Goal: Task Accomplishment & Management: Complete application form

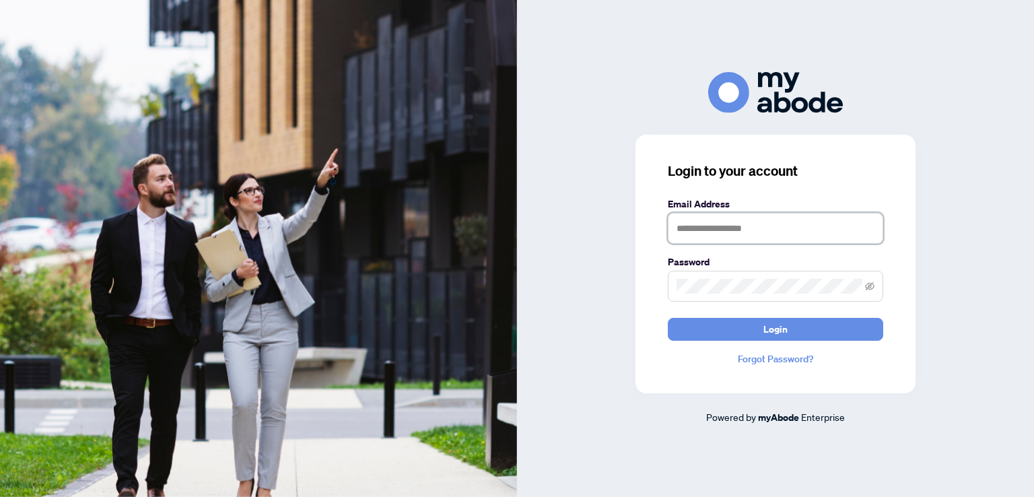
click at [737, 227] on input "text" at bounding box center [775, 228] width 215 height 31
type input "**********"
click at [668, 318] on button "Login" at bounding box center [775, 329] width 215 height 23
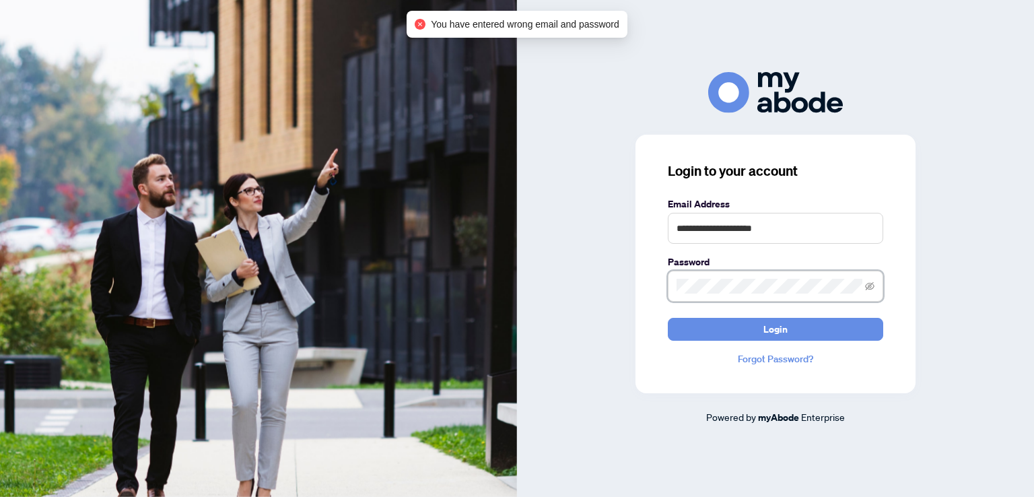
click at [659, 286] on div "**********" at bounding box center [776, 264] width 280 height 259
click at [668, 318] on button "Login" at bounding box center [775, 329] width 215 height 23
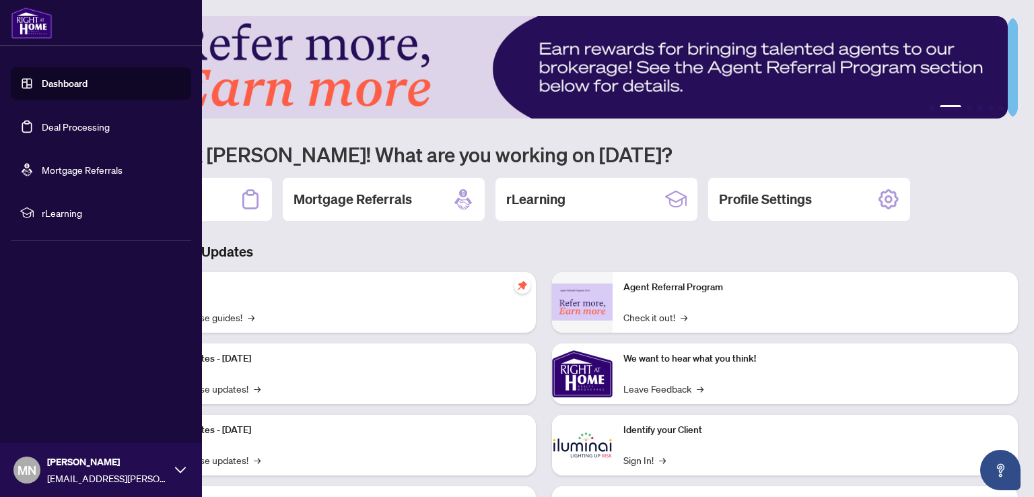
click at [75, 127] on link "Deal Processing" at bounding box center [76, 127] width 68 height 12
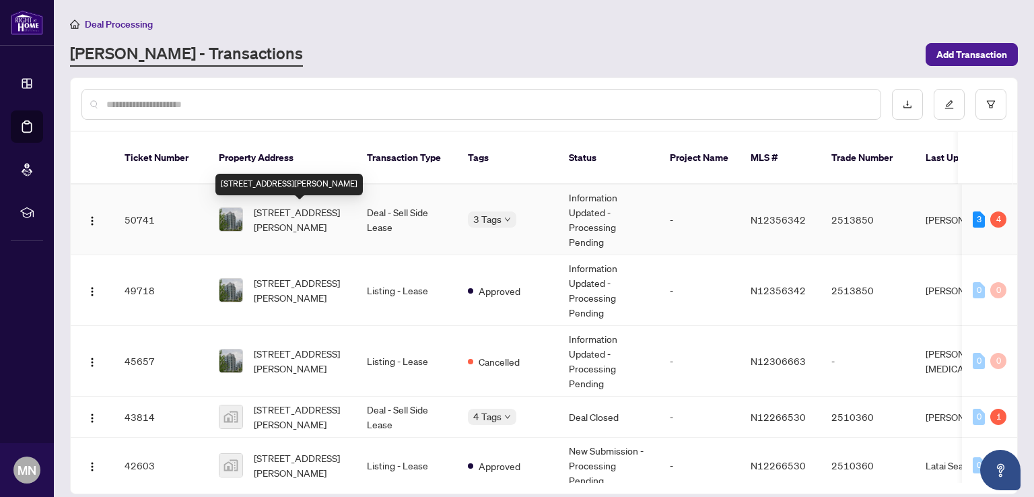
click at [292, 213] on span "1209-20 North Park Rd, Vaughan, Ontario L4J 0G7, Canada" at bounding box center [300, 220] width 92 height 30
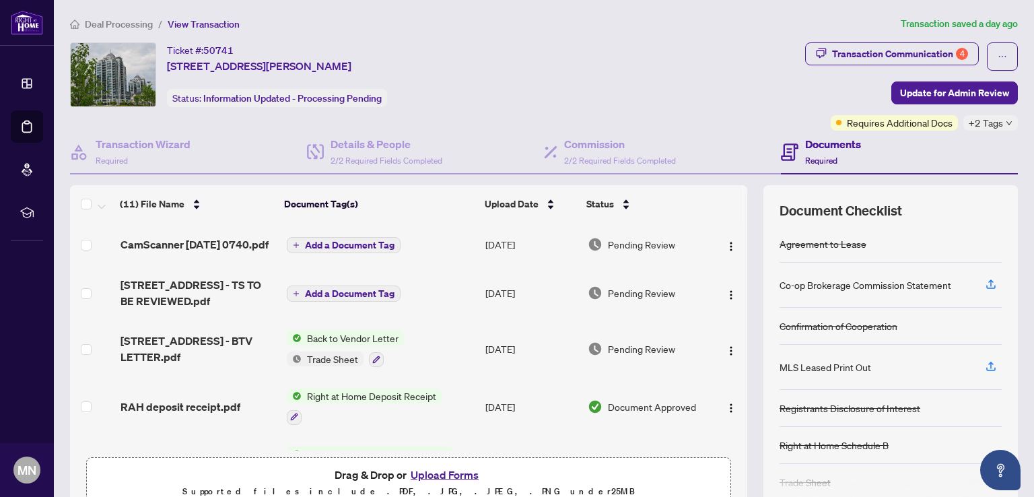
click at [438, 475] on button "Upload Forms" at bounding box center [445, 475] width 76 height 18
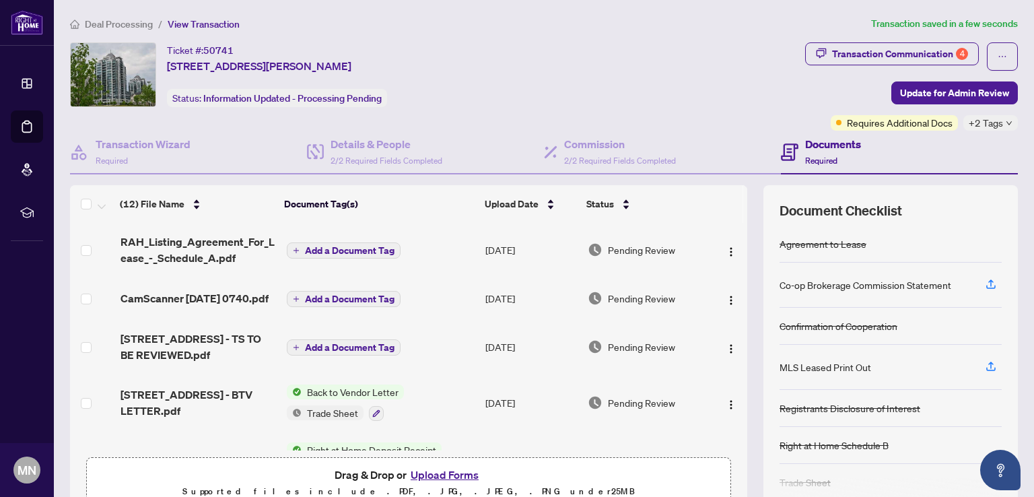
click at [342, 246] on span "Add a Document Tag" at bounding box center [350, 250] width 90 height 9
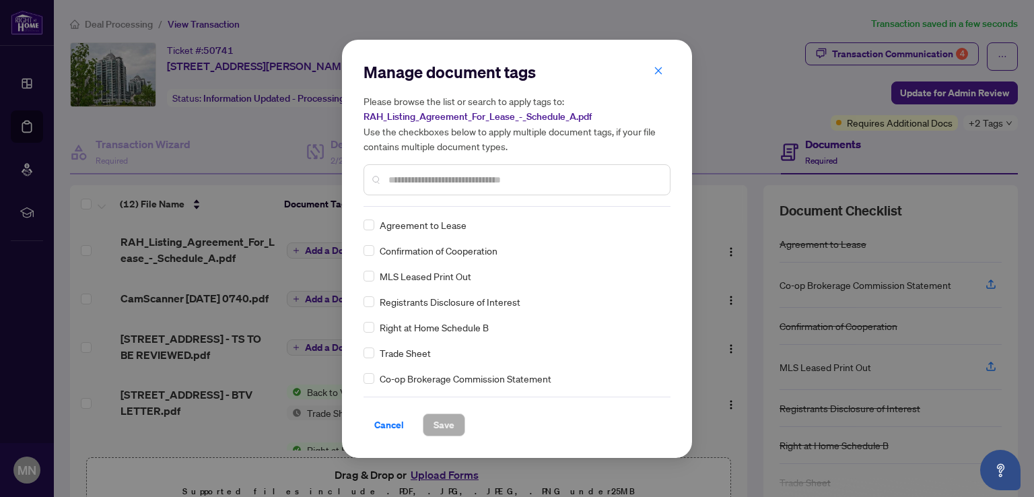
click at [426, 177] on input "text" at bounding box center [524, 179] width 271 height 15
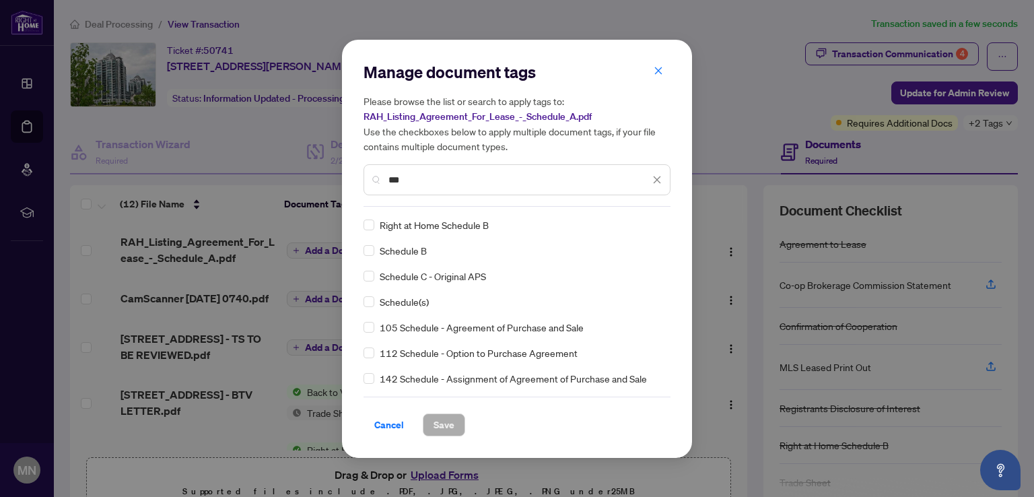
type input "***"
click at [407, 302] on span "Schedule(s)" at bounding box center [404, 301] width 49 height 15
click at [446, 424] on span "Save" at bounding box center [444, 425] width 21 height 22
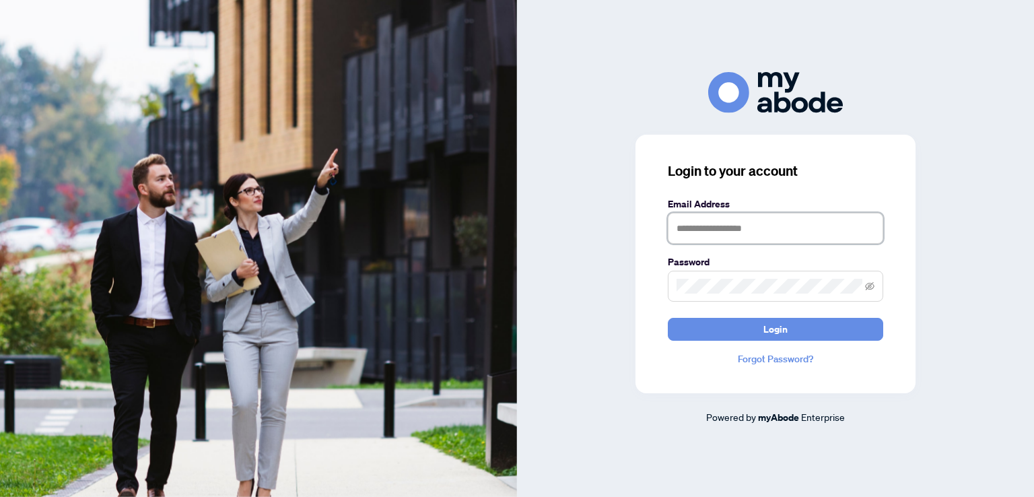
click at [743, 230] on input "text" at bounding box center [775, 228] width 215 height 31
type input "**********"
click at [668, 318] on button "Login" at bounding box center [775, 329] width 215 height 23
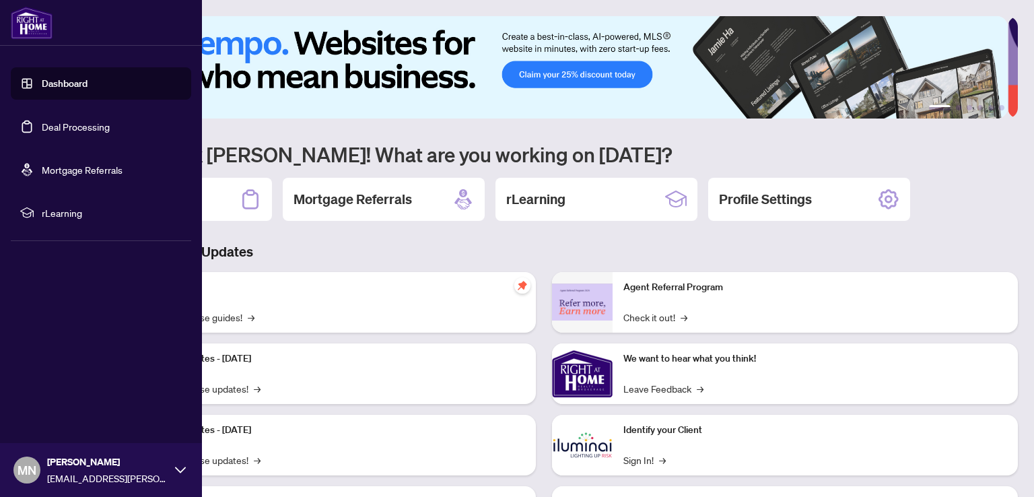
click at [61, 123] on link "Deal Processing" at bounding box center [76, 127] width 68 height 12
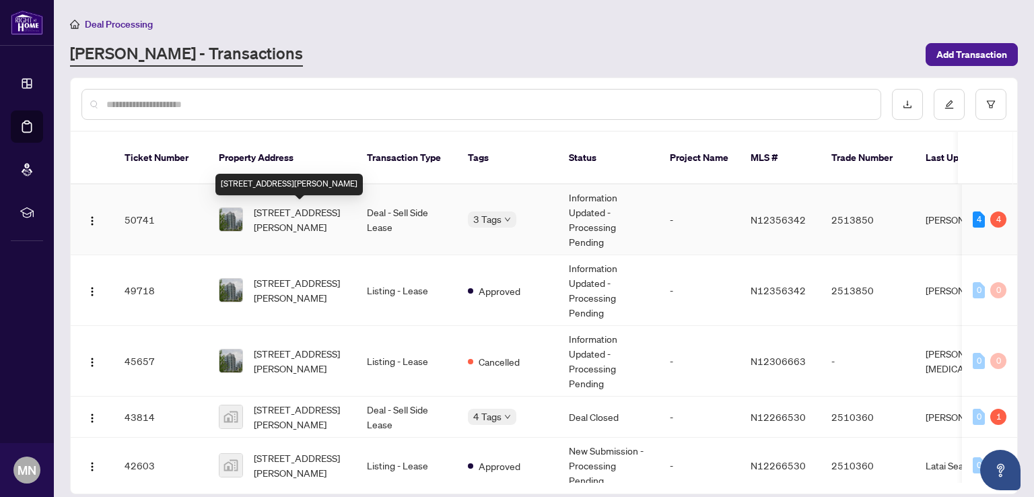
click at [304, 217] on span "1209-20 North Park Rd, Vaughan, Ontario L4J 0G7, Canada" at bounding box center [300, 220] width 92 height 30
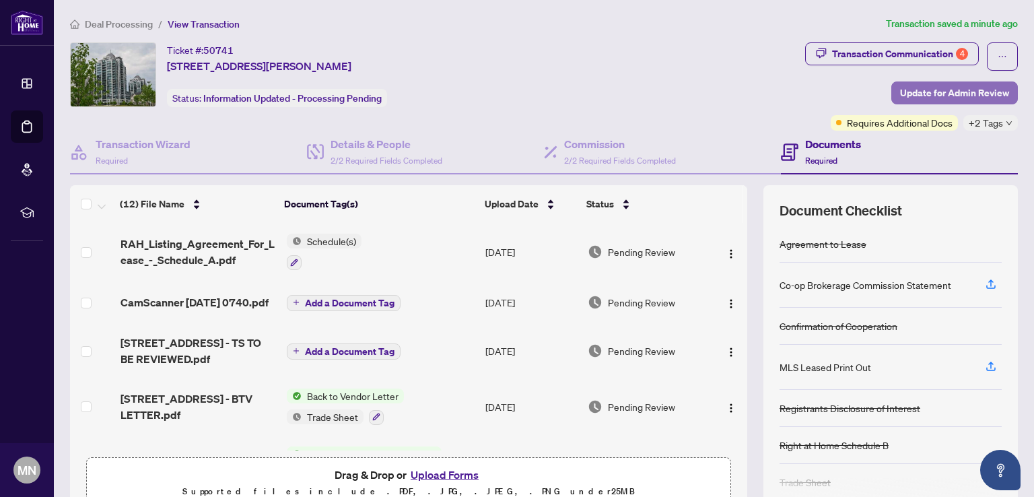
click at [945, 88] on span "Update for Admin Review" at bounding box center [954, 93] width 109 height 22
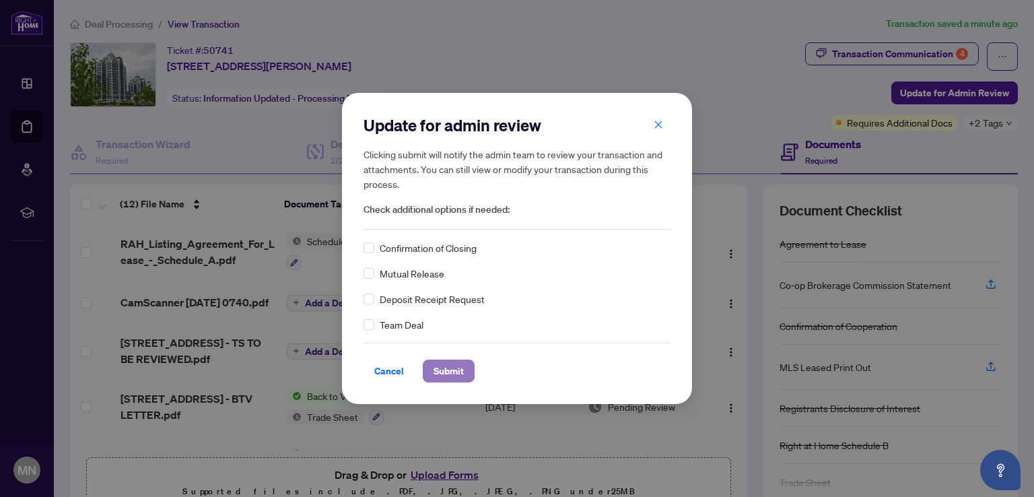
click at [456, 368] on span "Submit" at bounding box center [449, 371] width 30 height 22
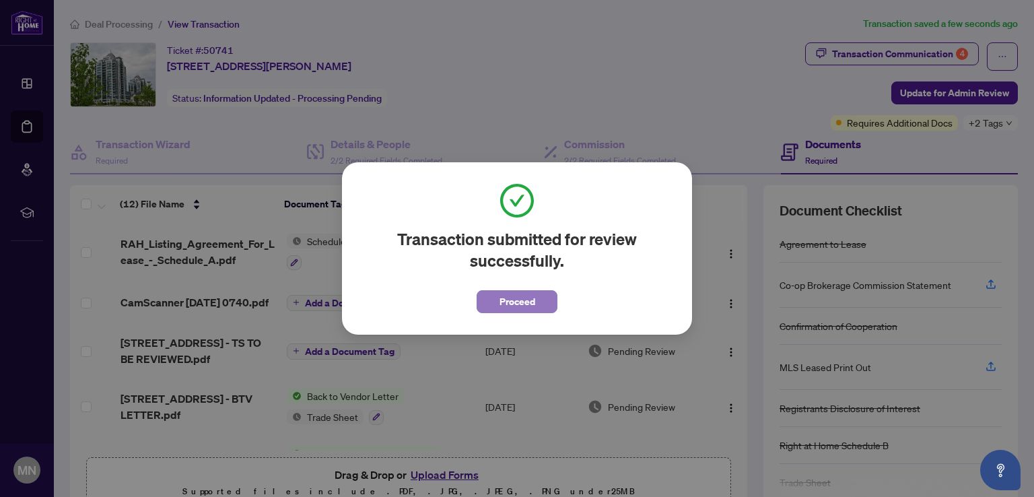
click at [516, 300] on span "Proceed" at bounding box center [518, 302] width 36 height 22
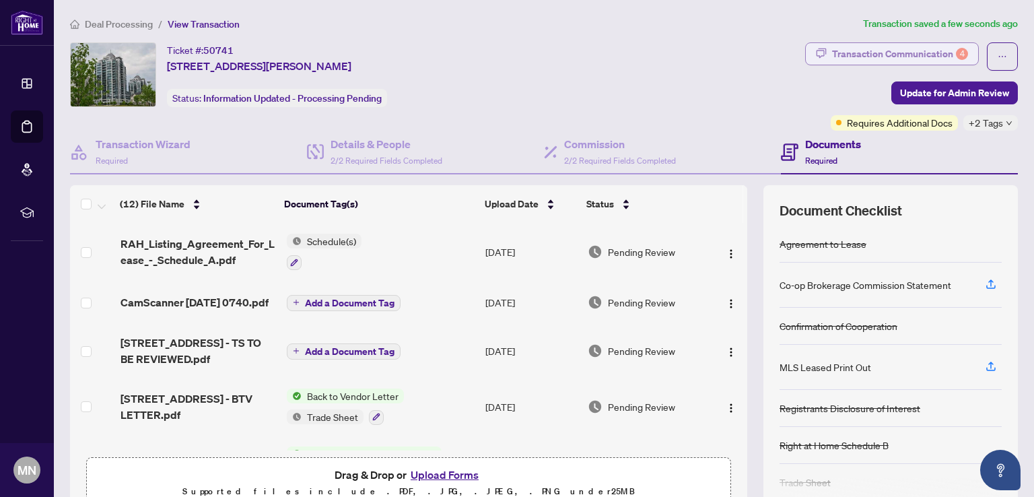
click at [892, 46] on div "Transaction Communication 4" at bounding box center [900, 54] width 136 height 22
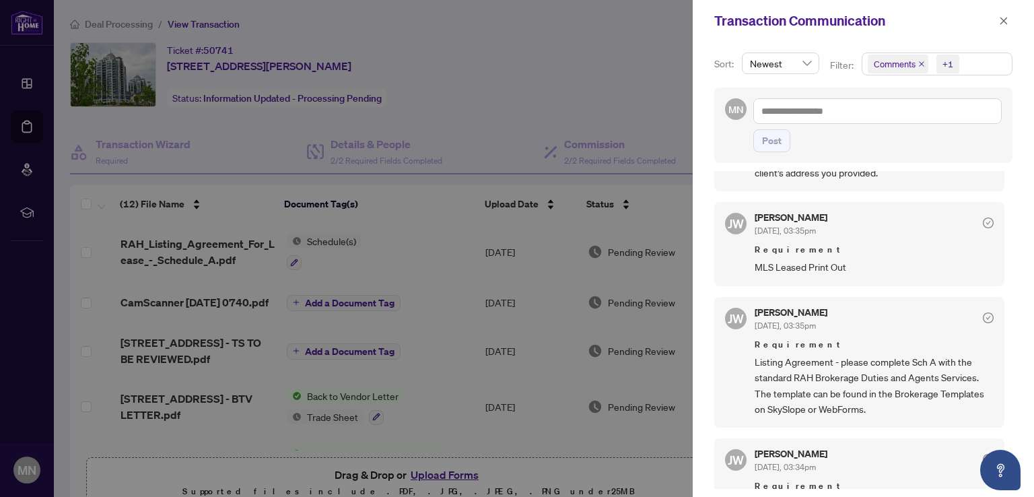
scroll to position [741, 0]
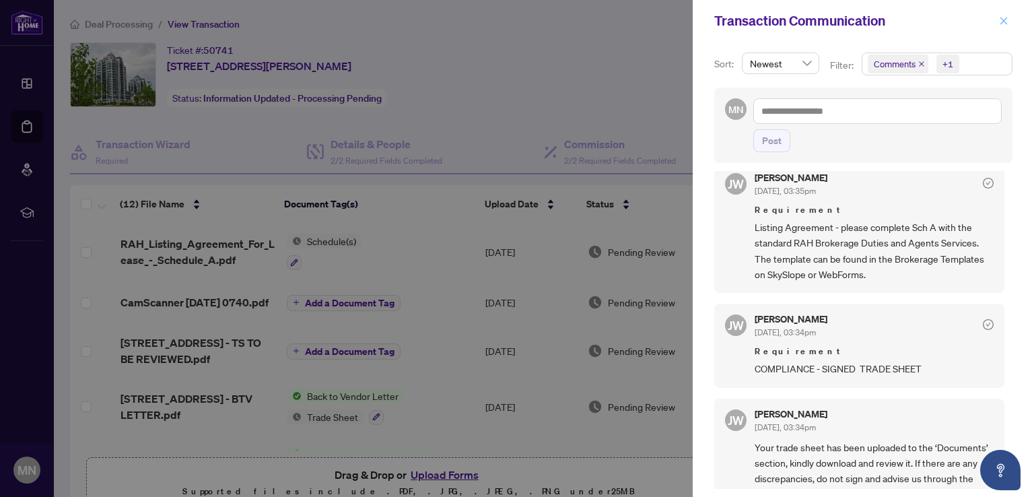
click at [1004, 18] on icon "close" at bounding box center [1003, 20] width 9 height 9
